Goal: Task Accomplishment & Management: Manage account settings

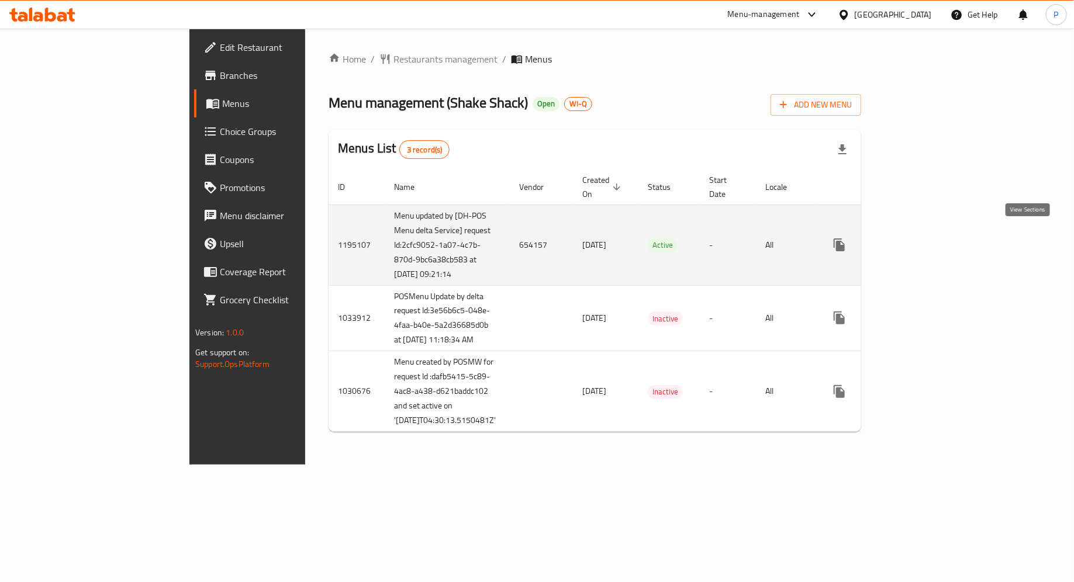
click at [931, 245] on icon "enhanced table" at bounding box center [924, 245] width 14 height 14
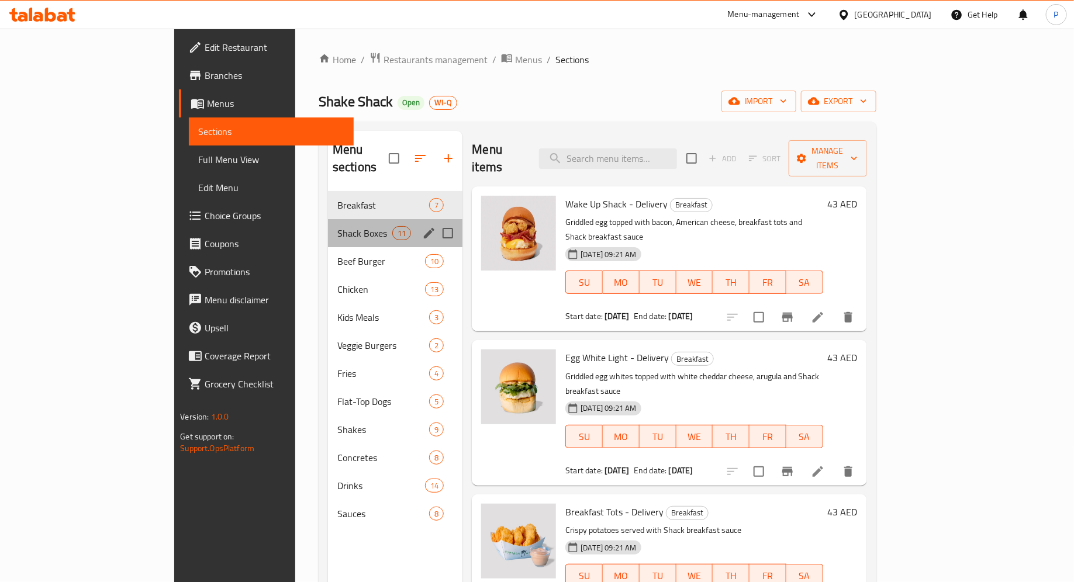
click at [330, 222] on div "Shack Boxes 11" at bounding box center [395, 233] width 135 height 28
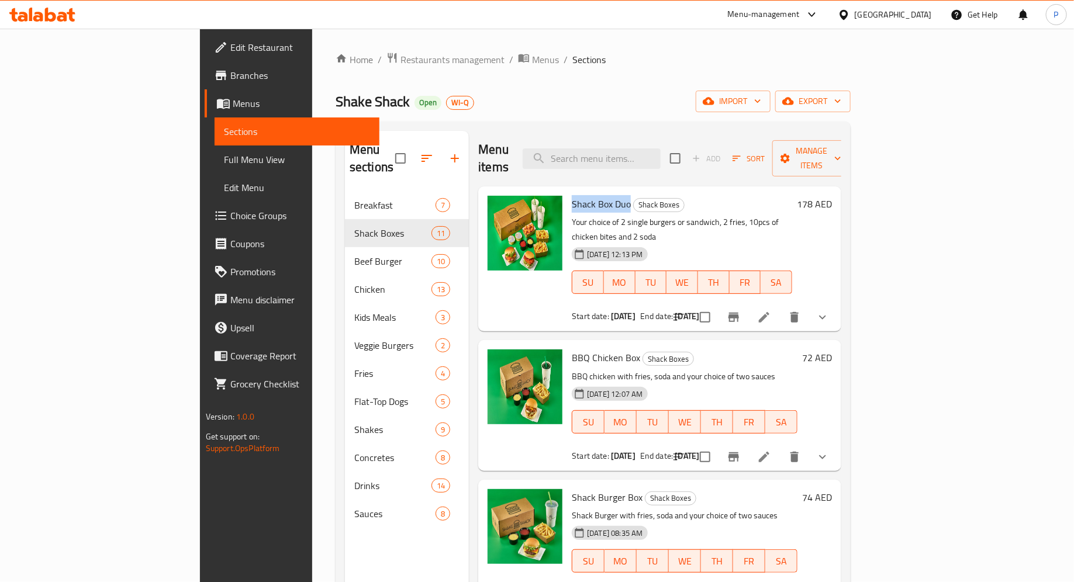
drag, startPoint x: 520, startPoint y: 185, endPoint x: 581, endPoint y: 188, distance: 60.3
click at [581, 191] on div "Shack Box Duo Shack Boxes Your choice of 2 single burgers or sandwich, 2 fries,…" at bounding box center [682, 259] width 230 height 136
copy span "Shack Box Duo"
drag, startPoint x: 589, startPoint y: 325, endPoint x: 523, endPoint y: 326, distance: 66.1
click at [572, 350] on h6 "BBQ Chicken Box Shack Boxes" at bounding box center [685, 358] width 226 height 16
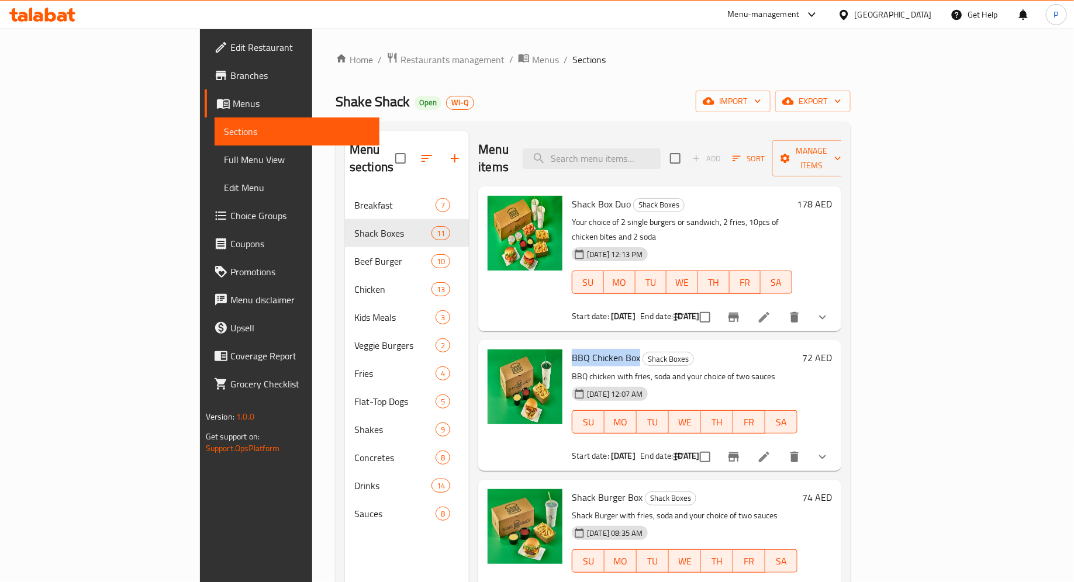
copy span "BBQ Chicken Box"
drag, startPoint x: 590, startPoint y: 466, endPoint x: 520, endPoint y: 469, distance: 69.7
click at [567, 485] on div "Shack Burger Box Shack Boxes Shack Burger with fries, soda and your choice of t…" at bounding box center [684, 545] width 235 height 121
copy span "Shack Burger Box"
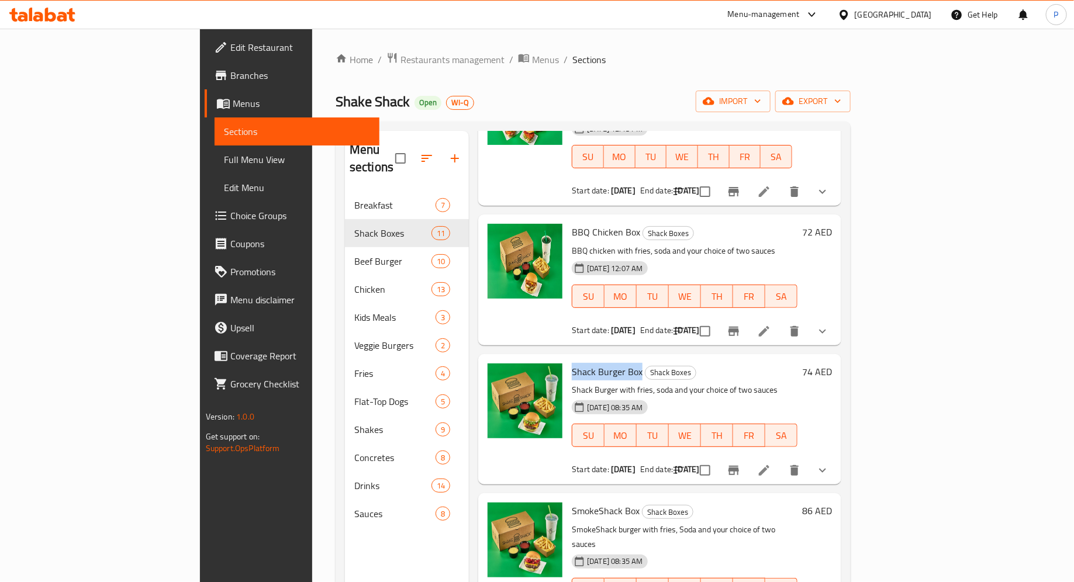
scroll to position [164, 0]
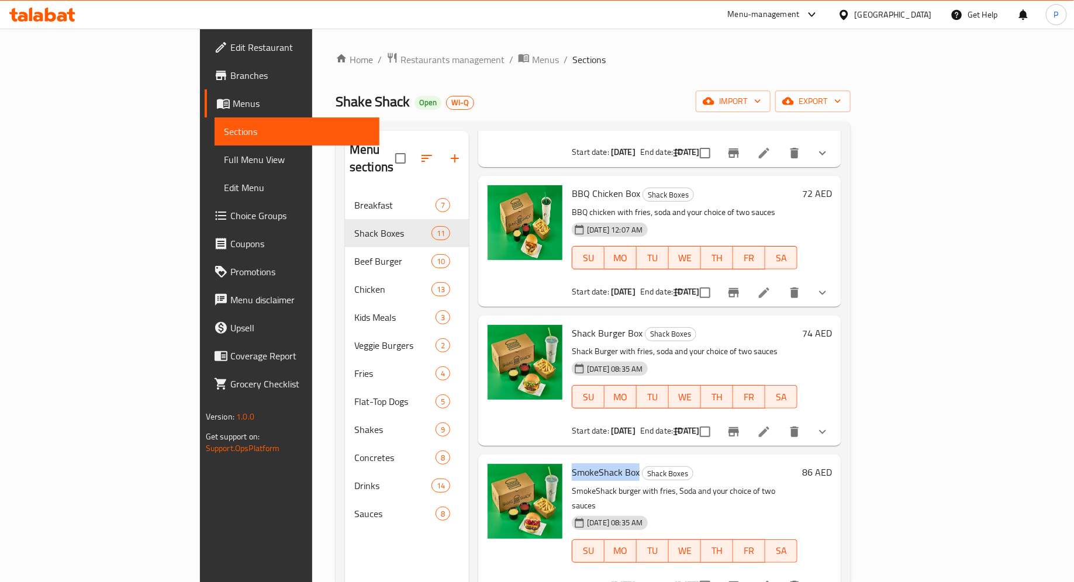
drag, startPoint x: 589, startPoint y: 439, endPoint x: 520, endPoint y: 440, distance: 68.4
click at [567, 460] on div "SmokeShack Box Shack Boxes SmokeShack burger with fries, Soda and your choice o…" at bounding box center [684, 528] width 235 height 136
copy span "SmokeShack Box"
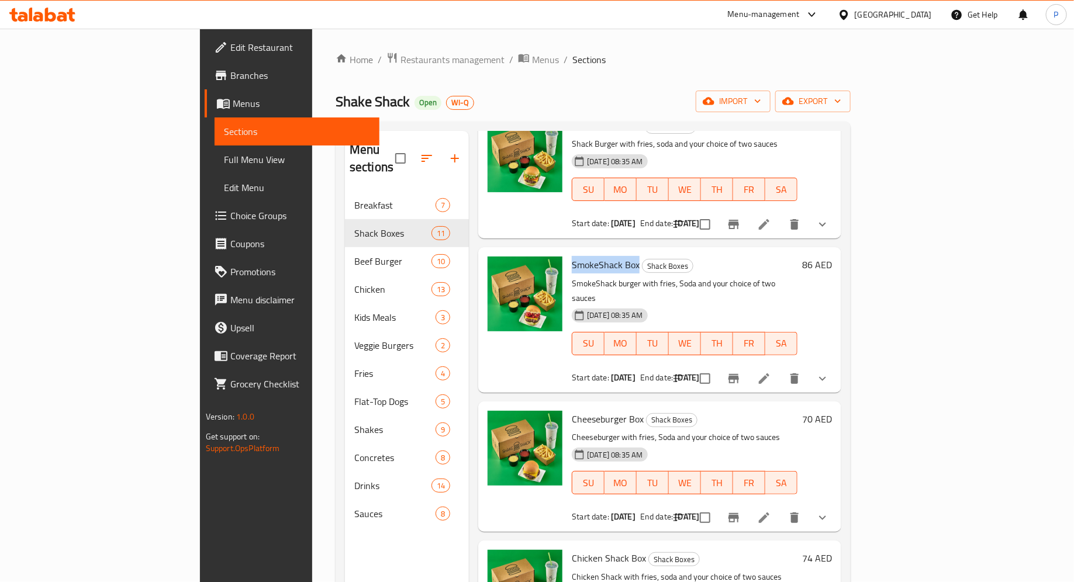
scroll to position [373, 0]
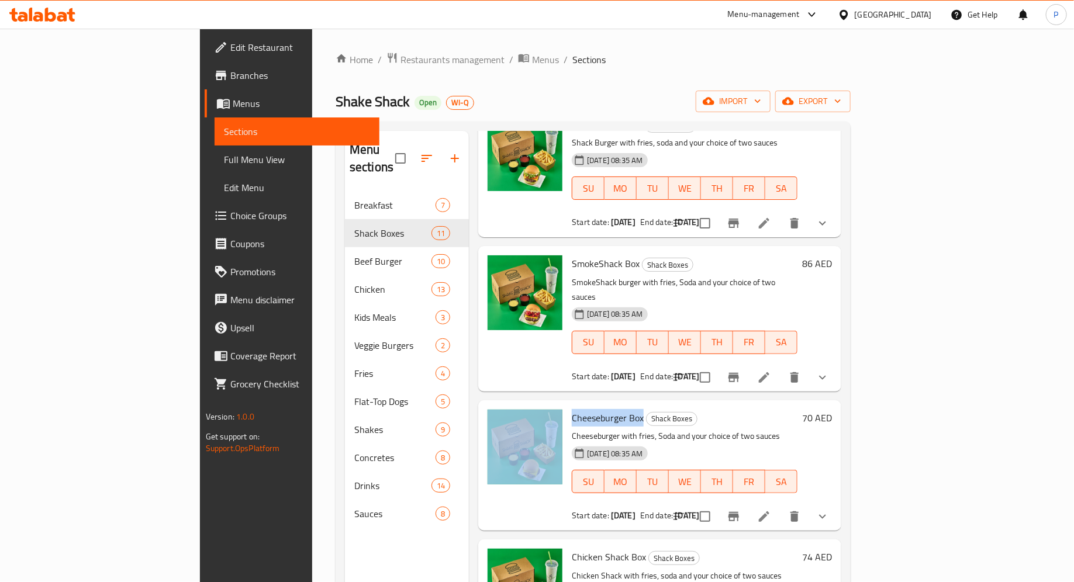
drag, startPoint x: 593, startPoint y: 369, endPoint x: 517, endPoint y: 374, distance: 76.2
click at [517, 405] on div "Cheeseburger Box Shack Boxes Cheeseburger with fries, Soda and your choice of t…" at bounding box center [660, 465] width 354 height 121
copy div "Cheeseburger Box"
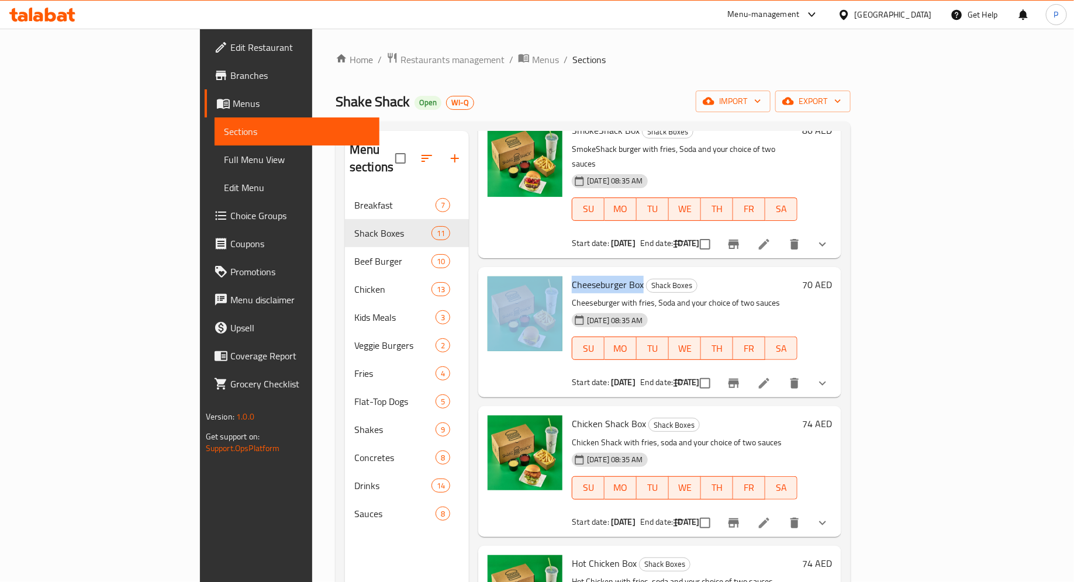
scroll to position [513, 0]
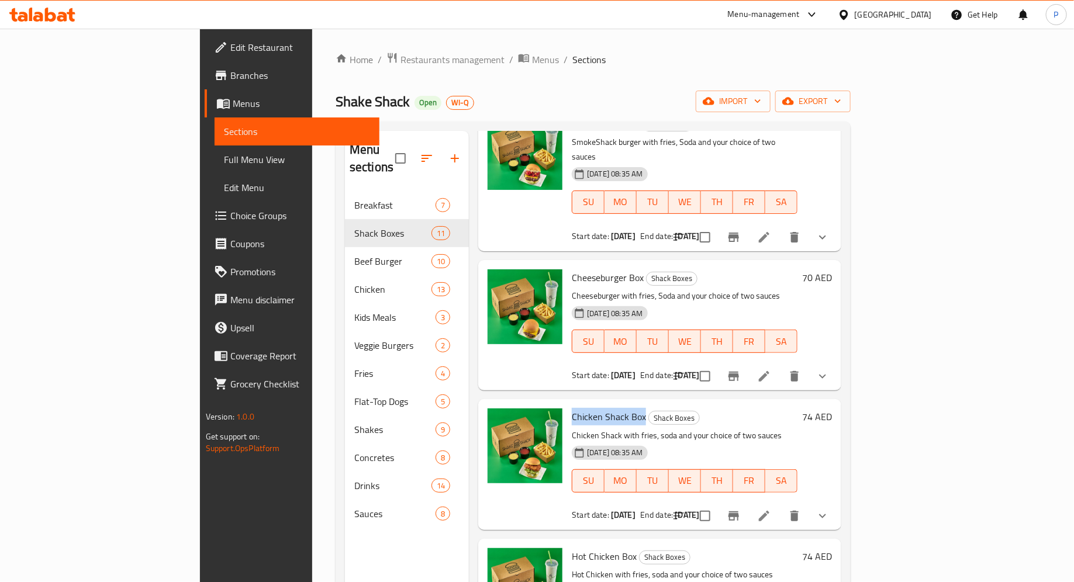
drag, startPoint x: 595, startPoint y: 369, endPoint x: 523, endPoint y: 369, distance: 72.5
click at [572, 409] on h6 "Chicken Shack Box Shack Boxes" at bounding box center [685, 417] width 226 height 16
copy span "Chicken Shack Box"
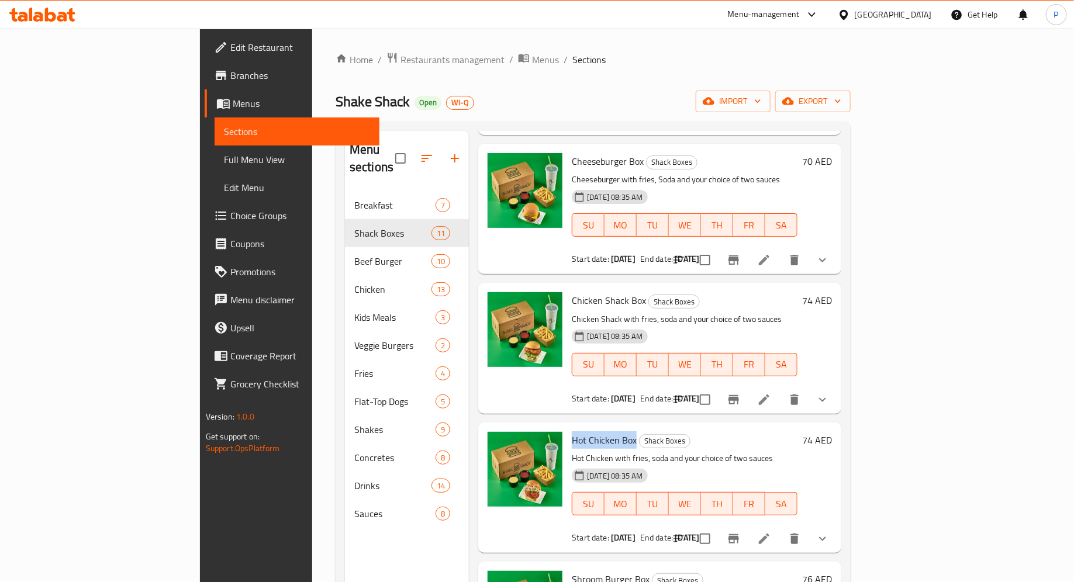
drag, startPoint x: 585, startPoint y: 391, endPoint x: 523, endPoint y: 395, distance: 61.5
click at [572, 432] on span "Hot Chicken Box" at bounding box center [604, 441] width 65 height 18
copy span "Hot Chicken Box"
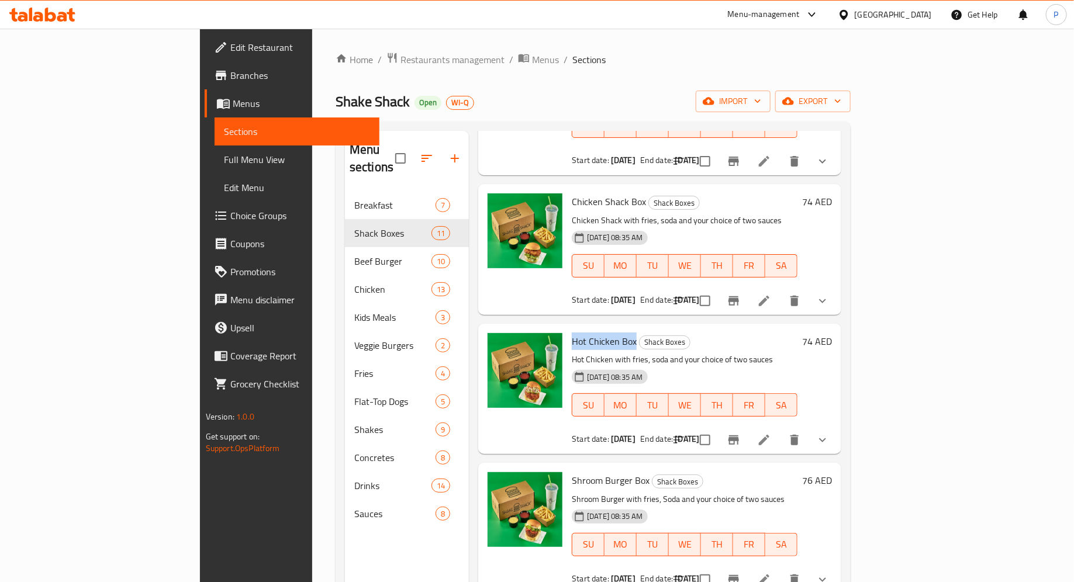
scroll to position [737, 0]
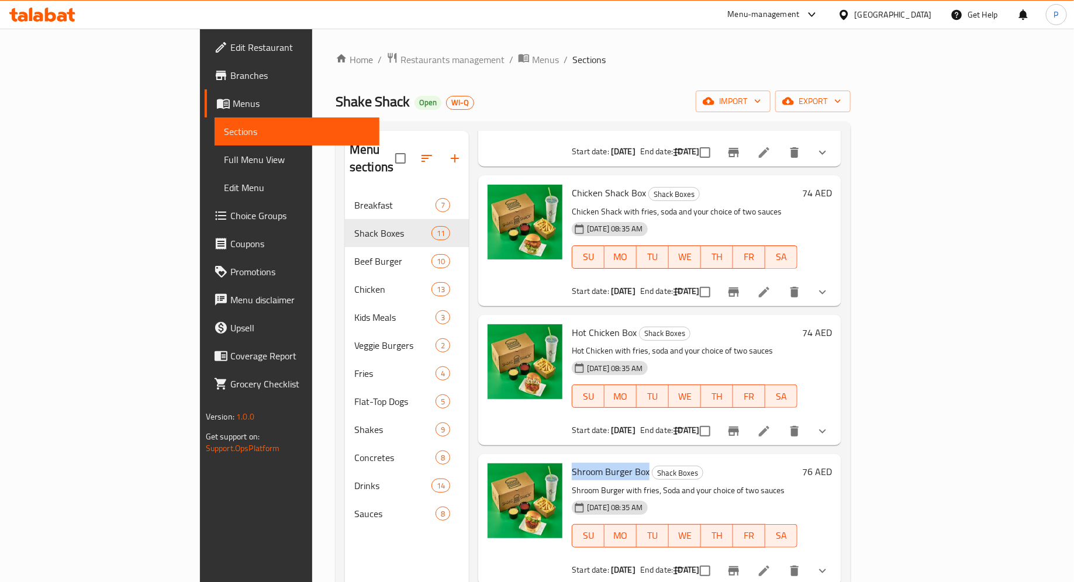
drag, startPoint x: 598, startPoint y: 426, endPoint x: 524, endPoint y: 428, distance: 74.3
click at [572, 464] on h6 "Shroom Burger Box Shack Boxes" at bounding box center [685, 472] width 226 height 16
copy span "Shroom Burger Box"
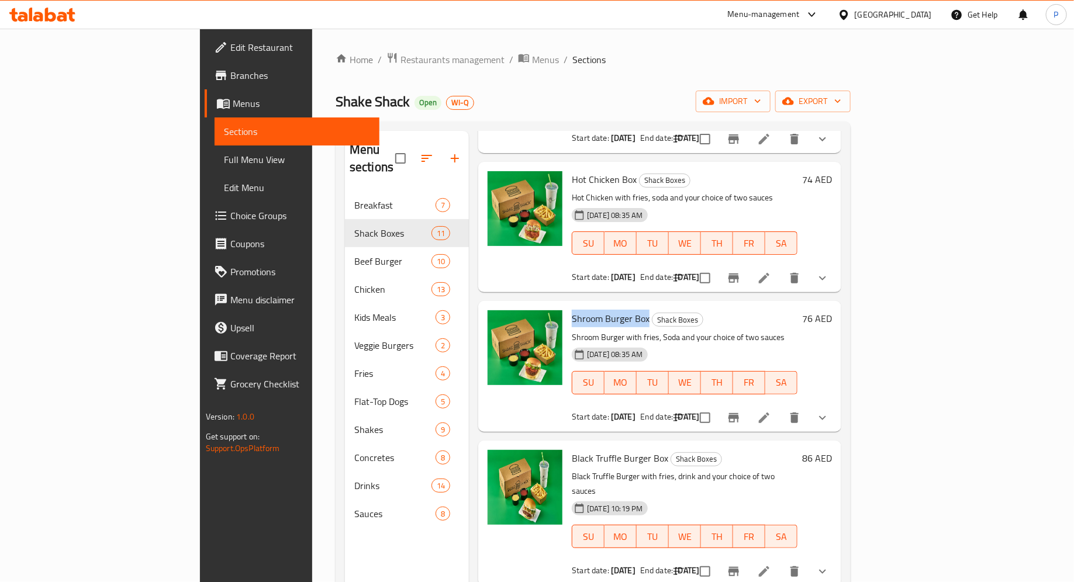
scroll to position [894, 0]
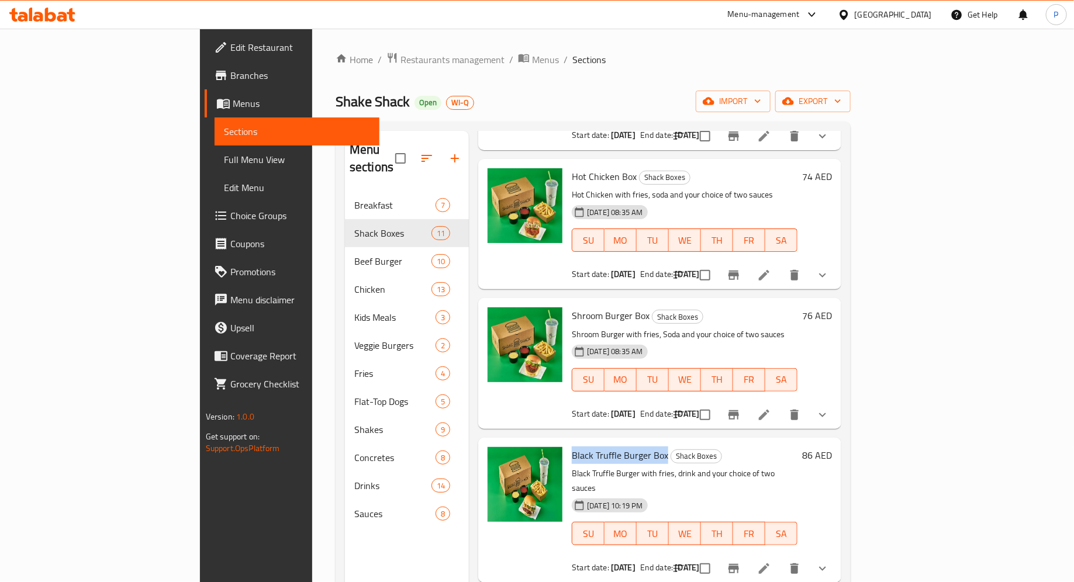
drag, startPoint x: 616, startPoint y: 408, endPoint x: 523, endPoint y: 411, distance: 93.1
click at [572, 447] on h6 "Black Truffle Burger Box Shack Boxes" at bounding box center [685, 455] width 226 height 16
copy span "Black Truffle Burger Box"
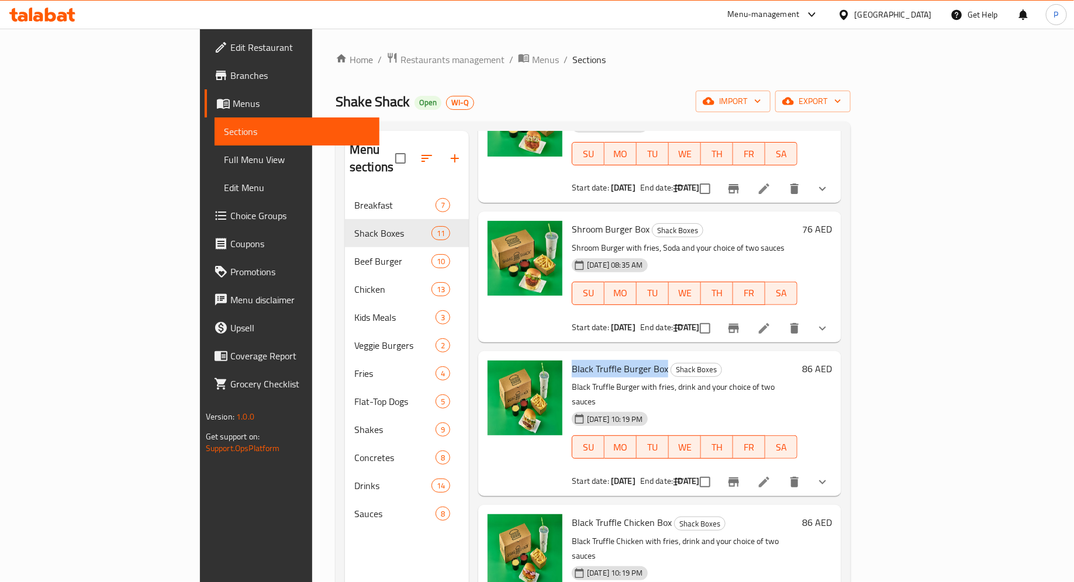
scroll to position [8, 0]
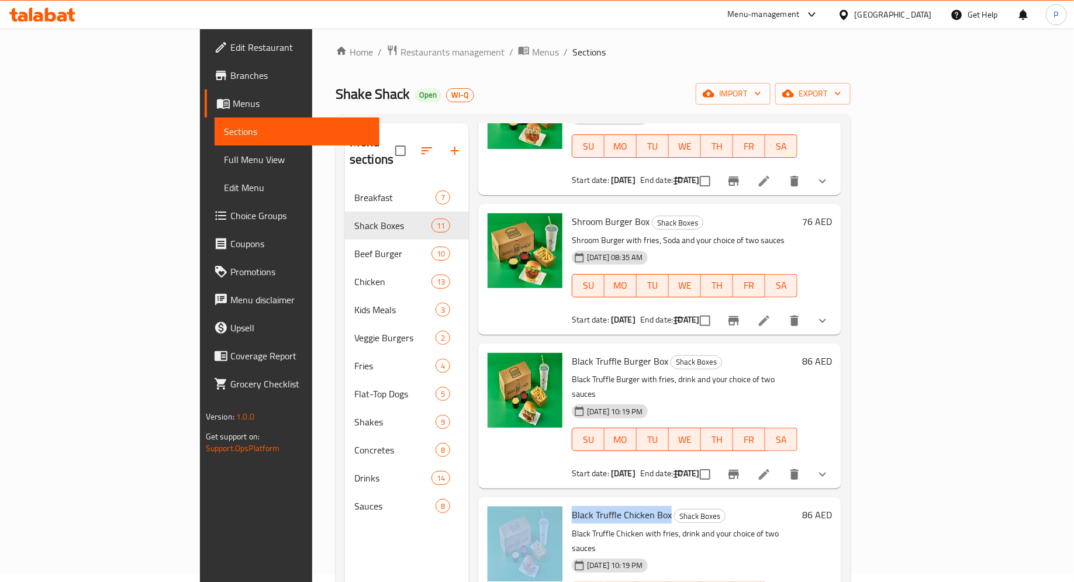
drag, startPoint x: 620, startPoint y: 453, endPoint x: 514, endPoint y: 459, distance: 106.0
click at [514, 502] on div "Black Truffle Chicken Box Shack Boxes Black Truffle Chicken with fries, drink a…" at bounding box center [660, 570] width 354 height 136
copy div "Black Truffle Chicken Box"
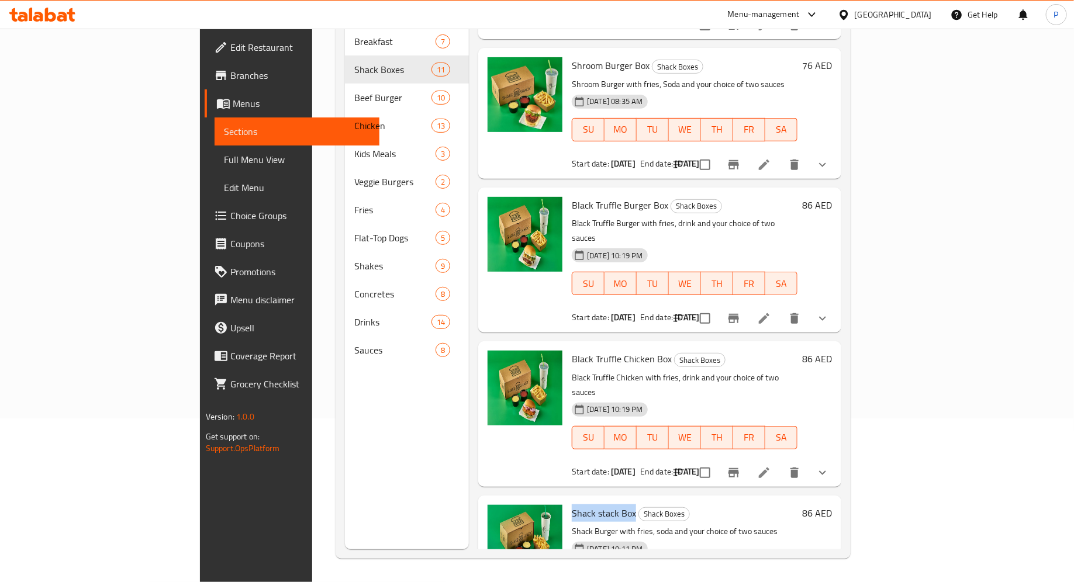
drag, startPoint x: 585, startPoint y: 437, endPoint x: 518, endPoint y: 437, distance: 67.8
click at [567, 501] on div "Shack stack Box Shack Boxes Shack Burger with fries, soda and your choice of tw…" at bounding box center [684, 561] width 235 height 121
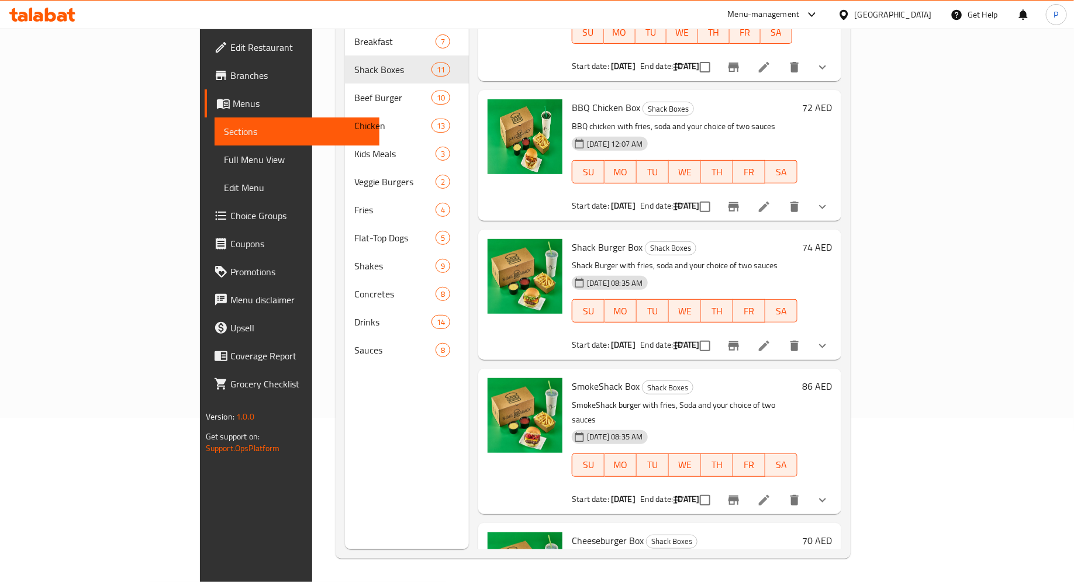
scroll to position [50, 0]
